Goal: Check status: Check status

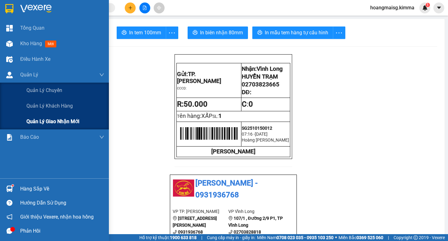
click at [60, 120] on span "Quản lý giao nhận mới" at bounding box center [52, 121] width 53 height 8
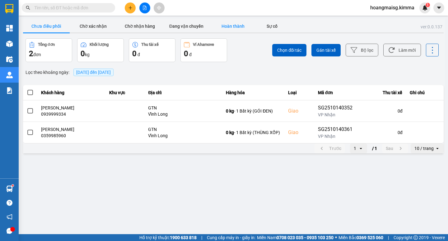
click at [232, 26] on button "Hoàn thành" at bounding box center [233, 26] width 47 height 12
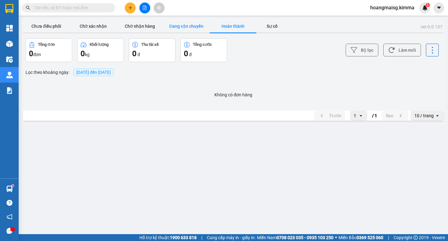
drag, startPoint x: 191, startPoint y: 26, endPoint x: 167, endPoint y: 24, distance: 24.3
click at [187, 26] on button "Đang vận chuyển" at bounding box center [186, 26] width 47 height 12
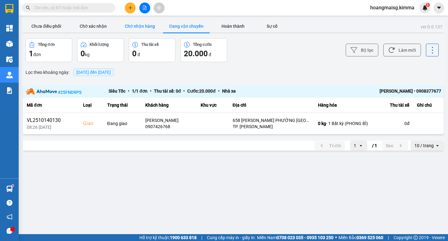
click at [137, 27] on button "Chờ nhận hàng" at bounding box center [139, 26] width 47 height 12
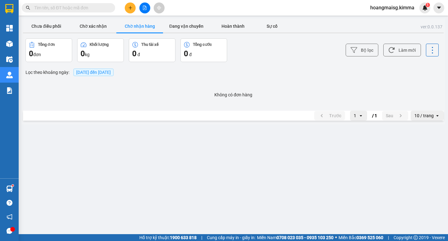
drag, startPoint x: 47, startPoint y: 27, endPoint x: 35, endPoint y: 35, distance: 14.7
click at [46, 27] on button "Chưa điều phối" at bounding box center [46, 26] width 47 height 12
